Goal: Task Accomplishment & Management: Use online tool/utility

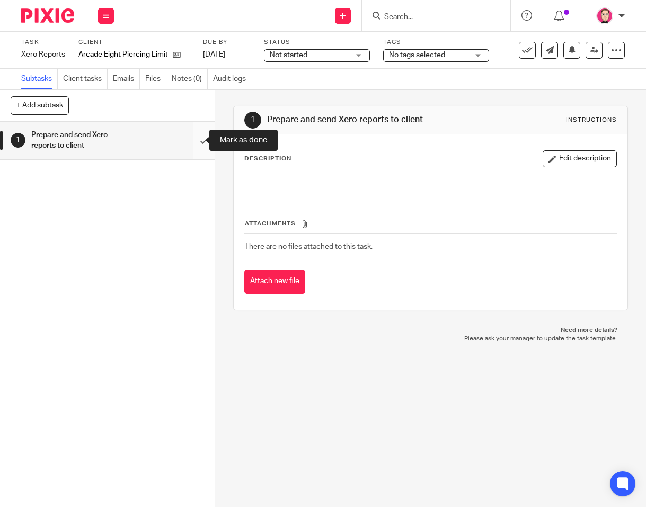
click at [197, 149] on input "submit" at bounding box center [107, 141] width 215 height 38
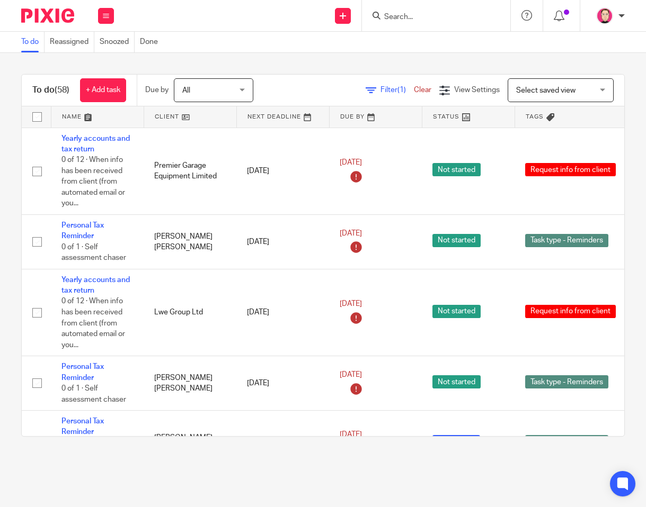
scroll to position [1165, 0]
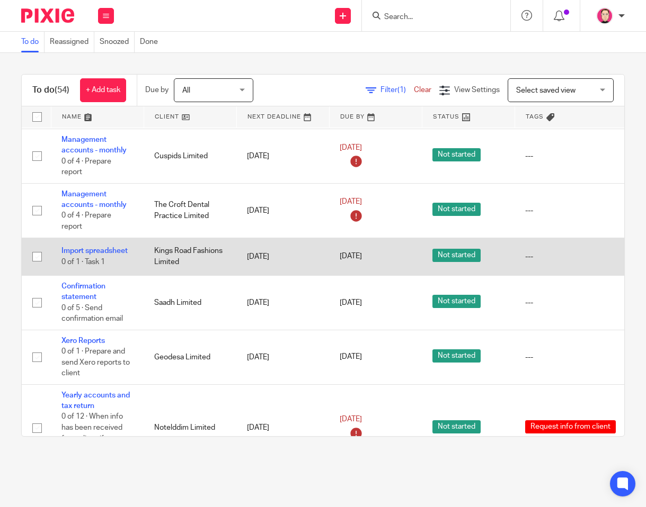
scroll to position [1112, 0]
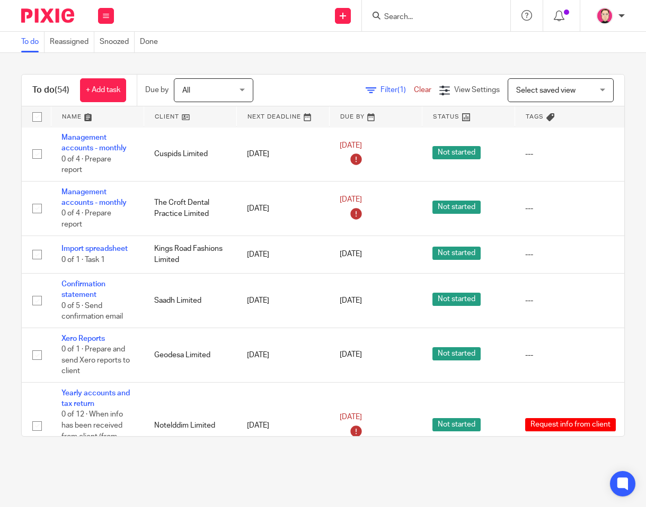
click at [445, 24] on div at bounding box center [436, 15] width 148 height 31
click at [445, 20] on input "Search" at bounding box center [430, 18] width 95 height 10
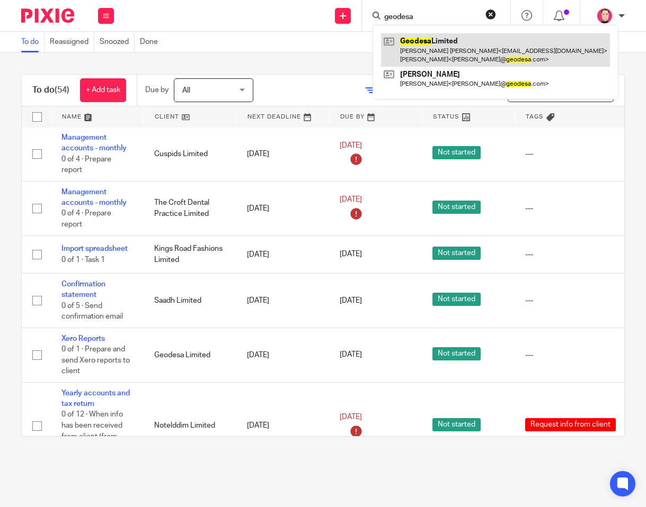
type input "geodesa"
click at [434, 49] on link at bounding box center [495, 49] width 229 height 33
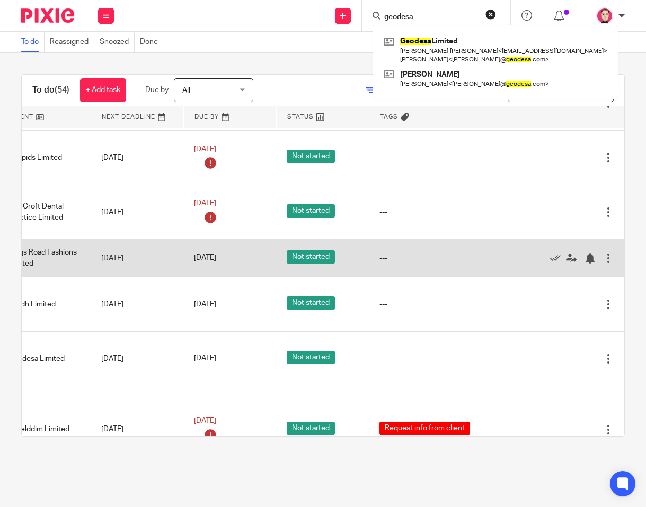
drag, startPoint x: 337, startPoint y: 251, endPoint x: 465, endPoint y: 236, distance: 128.5
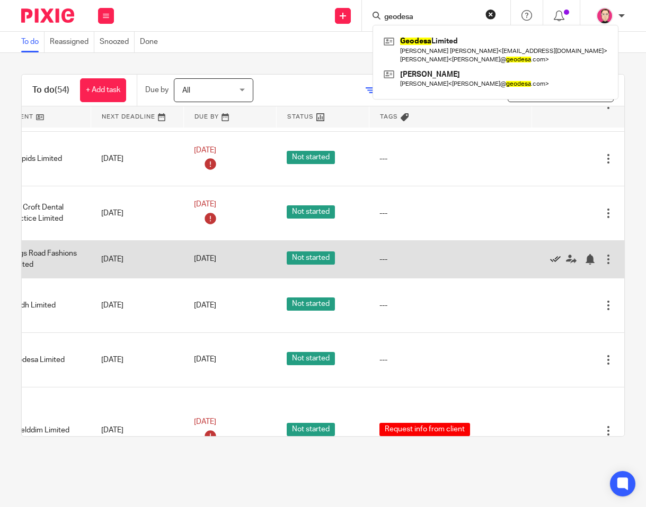
click at [550, 254] on icon at bounding box center [555, 259] width 11 height 11
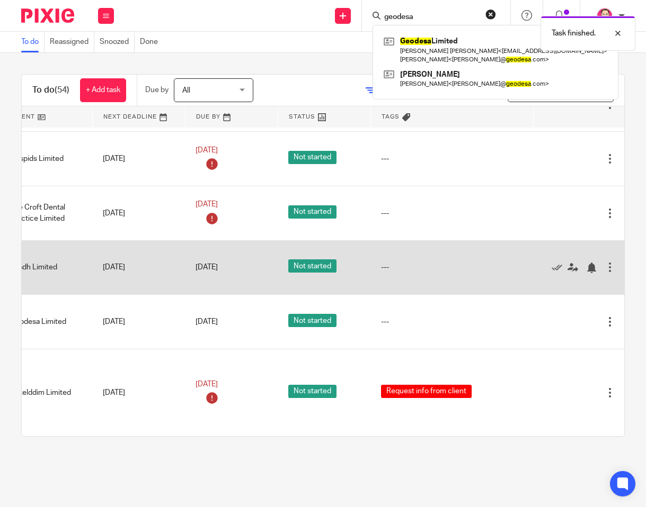
scroll to position [1108, 0]
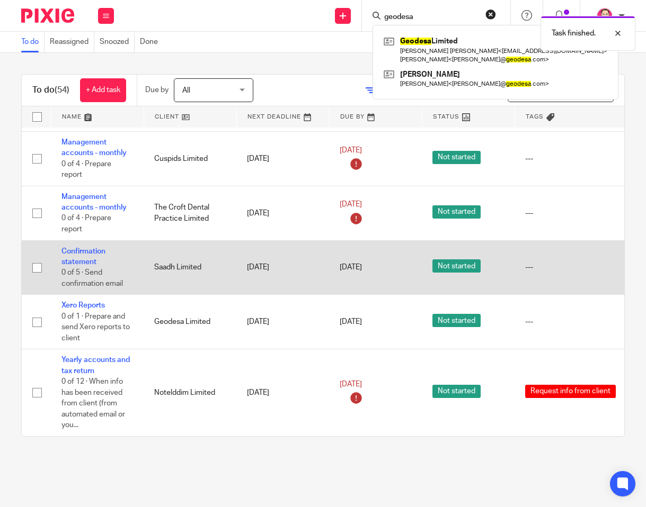
drag, startPoint x: 437, startPoint y: 251, endPoint x: 157, endPoint y: 256, distance: 280.3
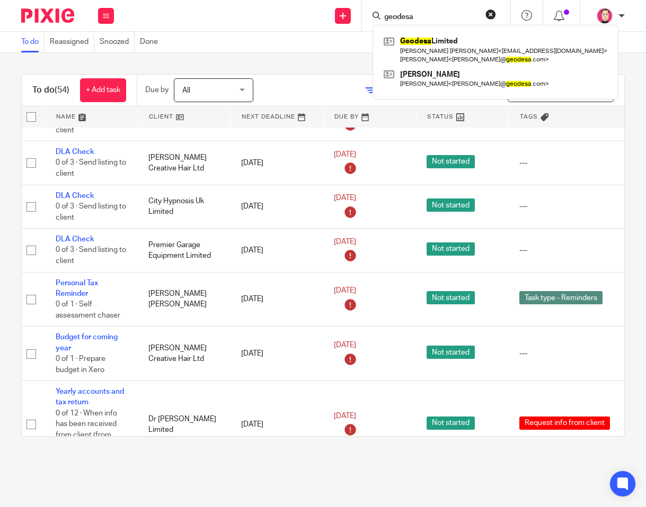
scroll to position [0, 8]
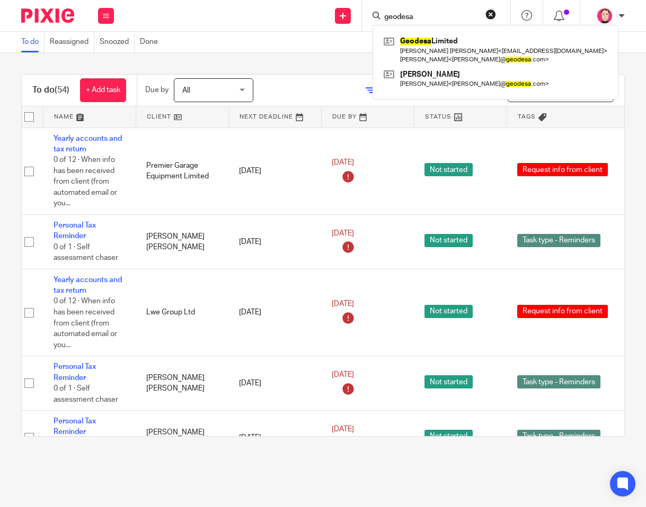
drag, startPoint x: 287, startPoint y: 212, endPoint x: 291, endPoint y: 162, distance: 50.0
click at [313, 48] on div "To do Reassigned Snoozed Done" at bounding box center [323, 42] width 646 height 21
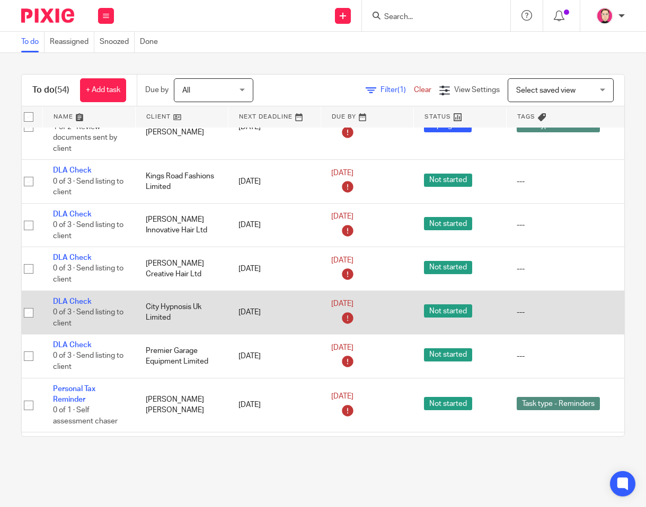
scroll to position [379, 3]
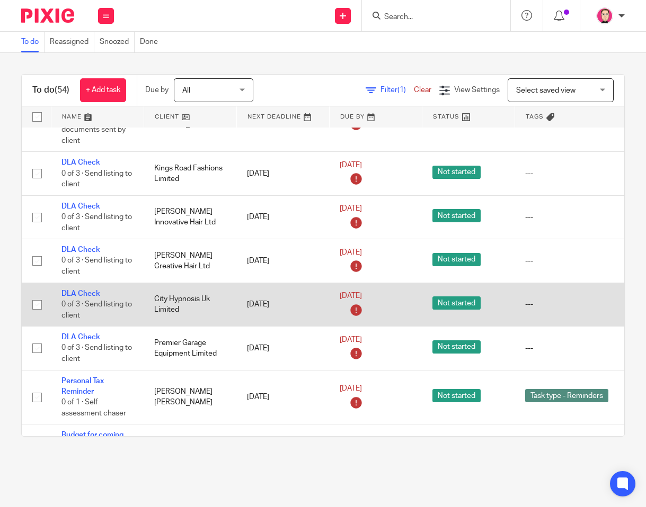
drag, startPoint x: 262, startPoint y: 279, endPoint x: 157, endPoint y: 313, distance: 109.7
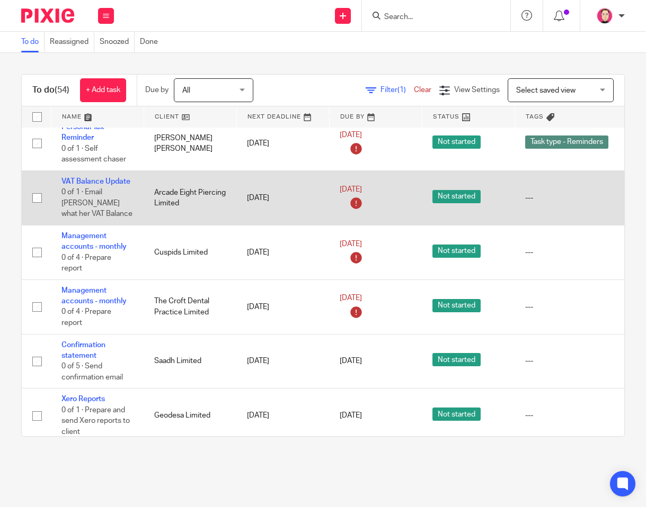
scroll to position [1014, 0]
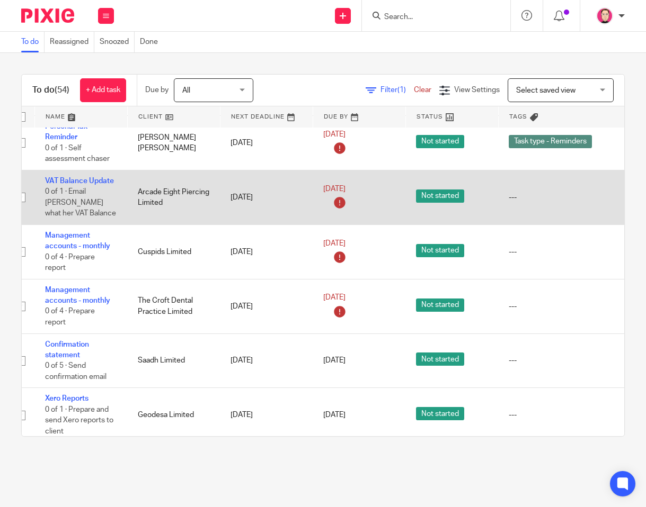
drag, startPoint x: 152, startPoint y: 186, endPoint x: 418, endPoint y: 183, distance: 265.9
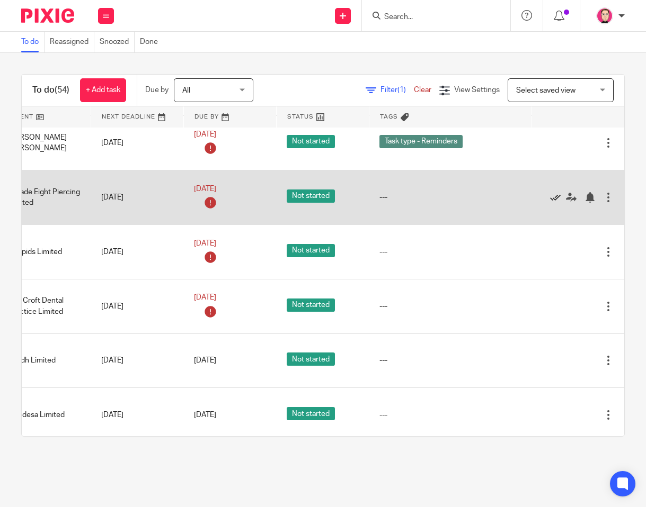
click at [550, 192] on icon at bounding box center [555, 197] width 11 height 11
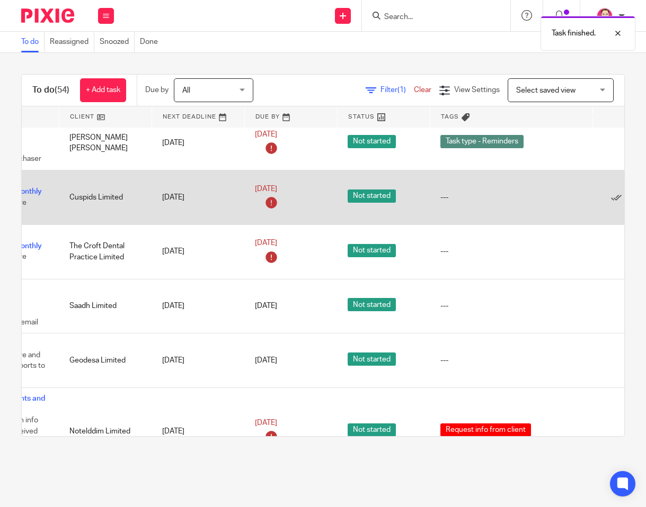
scroll to position [1014, 0]
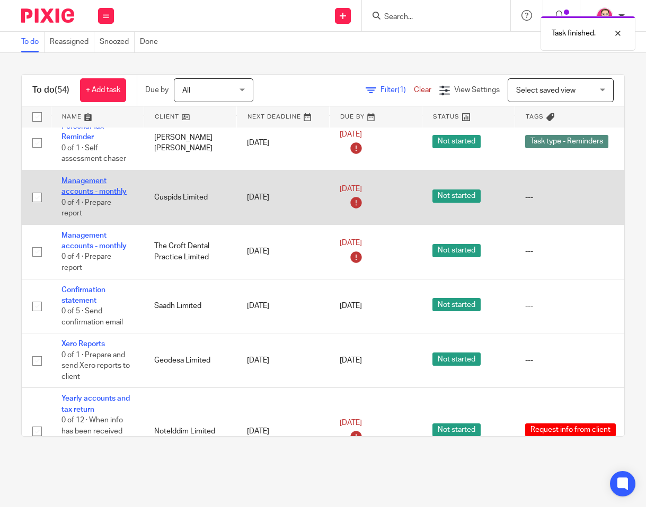
drag, startPoint x: 229, startPoint y: 197, endPoint x: 86, endPoint y: 191, distance: 143.7
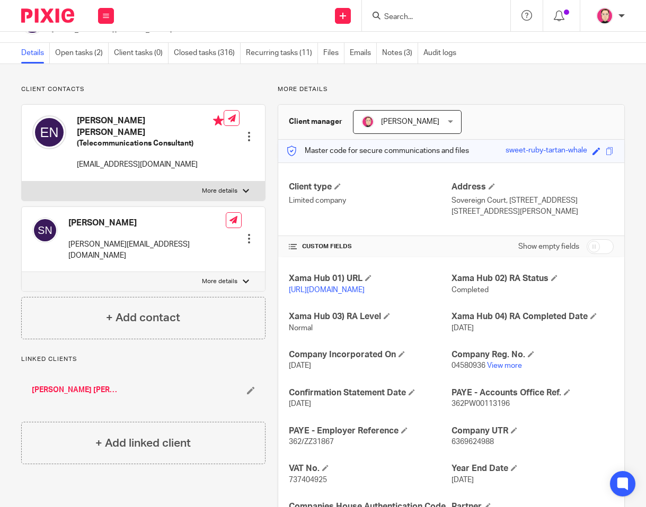
scroll to position [53, 0]
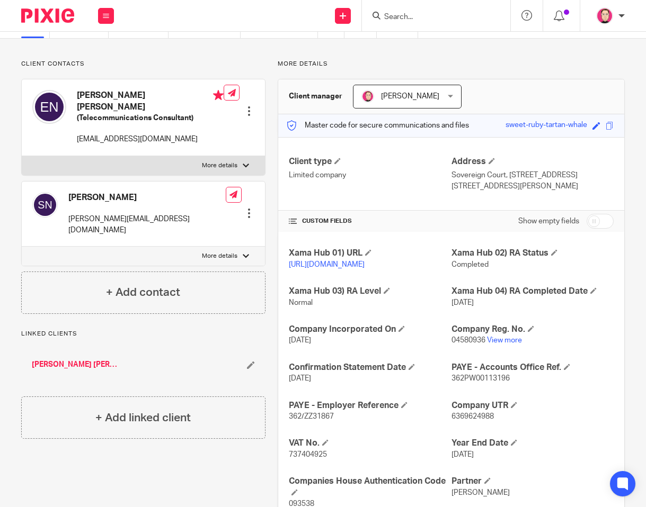
click at [293, 421] on span "362/ZZ31867" at bounding box center [311, 416] width 45 height 7
copy span "362"
click at [324, 421] on span "362/ZZ31867" at bounding box center [311, 416] width 45 height 7
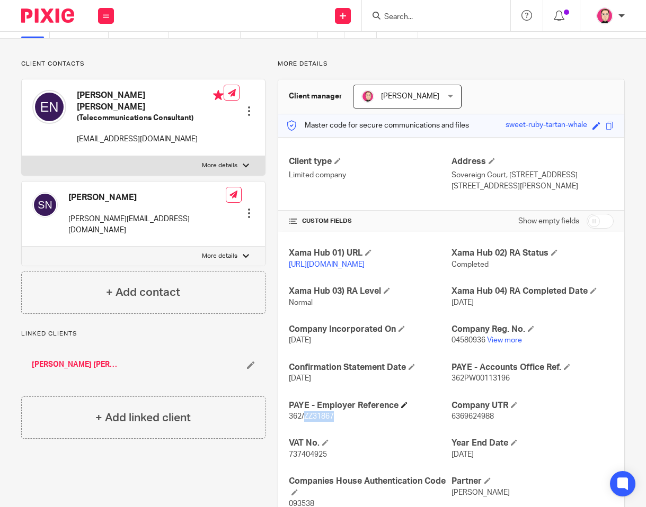
copy span "ZZ31867"
click at [476, 382] on span "362PW00113196" at bounding box center [480, 378] width 58 height 7
copy span "362PW00113196"
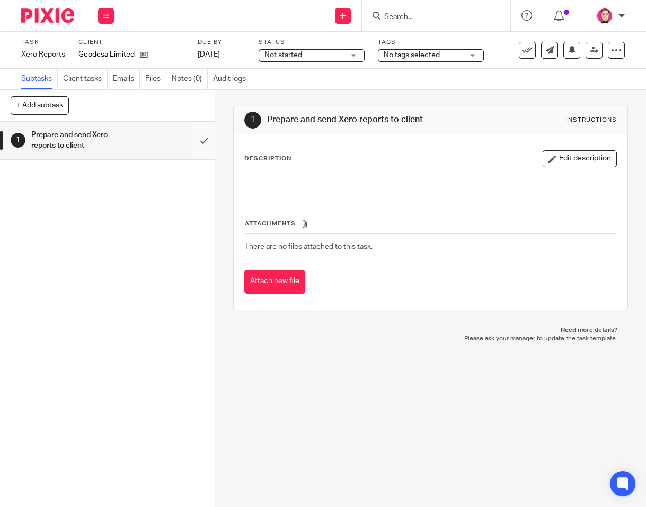
click at [198, 137] on input "submit" at bounding box center [107, 141] width 215 height 38
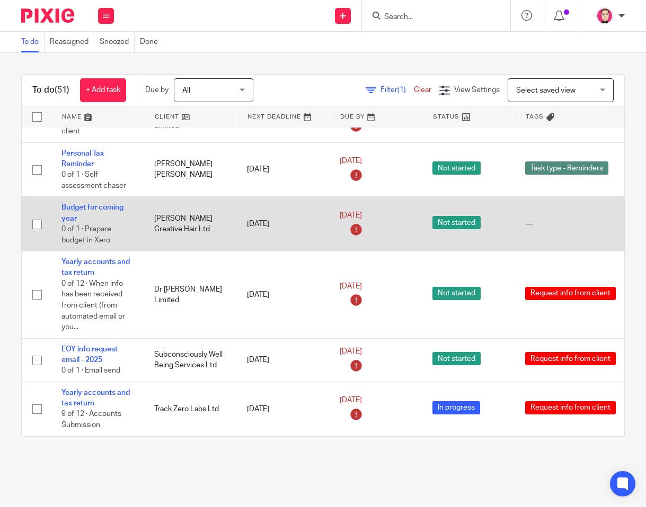
scroll to position [636, 0]
